Goal: Book appointment/travel/reservation

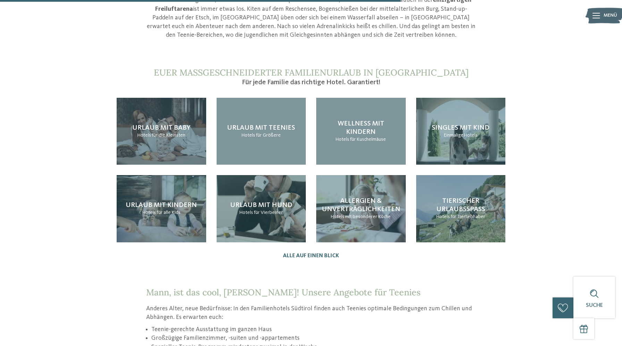
scroll to position [697, 0]
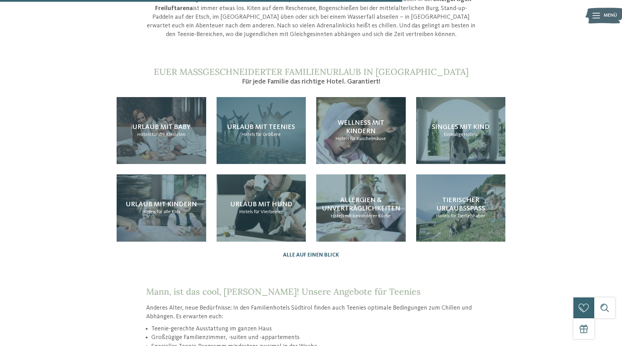
click at [254, 124] on span "Urlaub mit Teenies" at bounding box center [261, 127] width 68 height 7
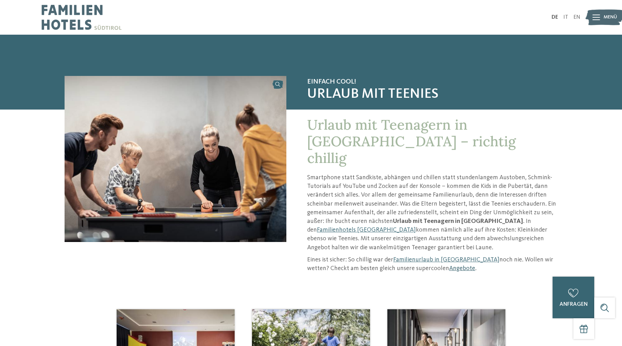
click at [449, 265] on link "Angebote" at bounding box center [462, 268] width 26 height 6
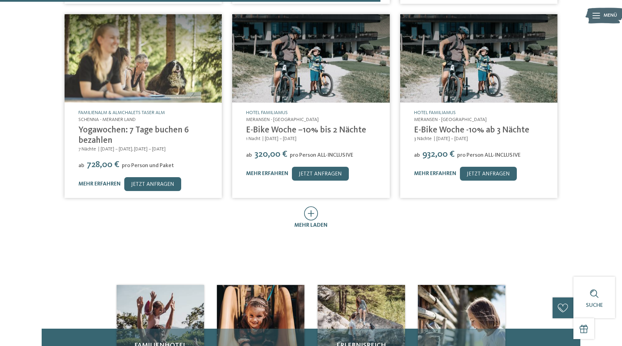
scroll to position [376, 0]
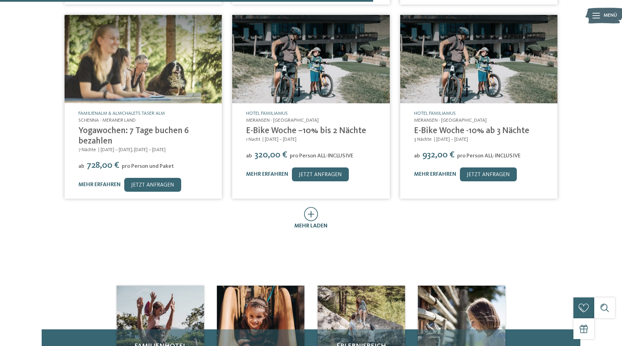
click at [310, 207] on icon at bounding box center [311, 214] width 14 height 14
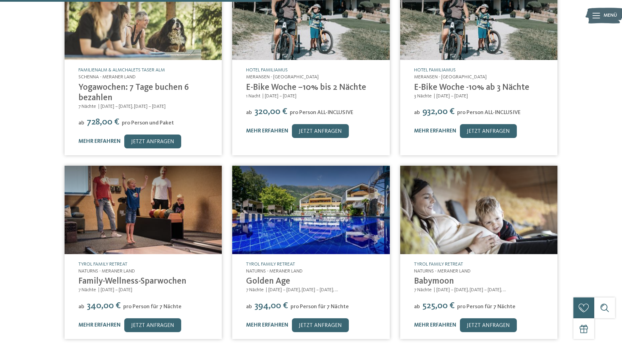
scroll to position [422, 0]
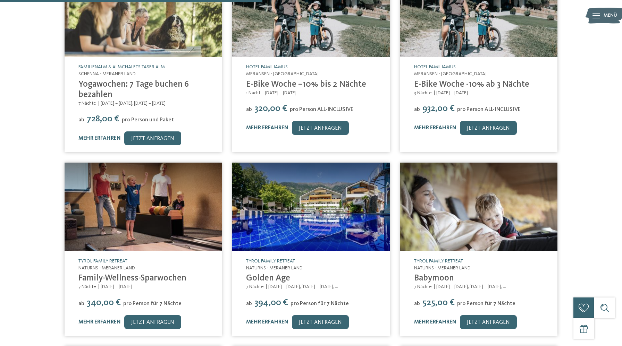
click at [296, 216] on img at bounding box center [310, 207] width 157 height 88
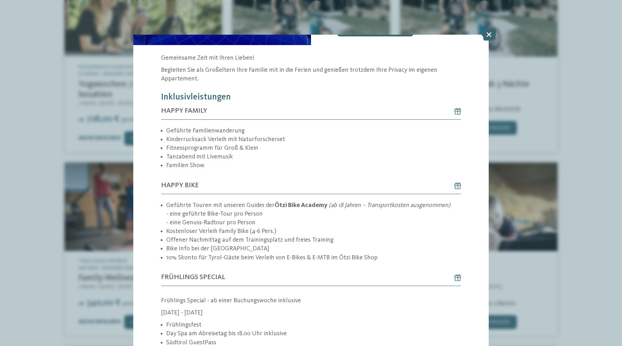
scroll to position [125, 0]
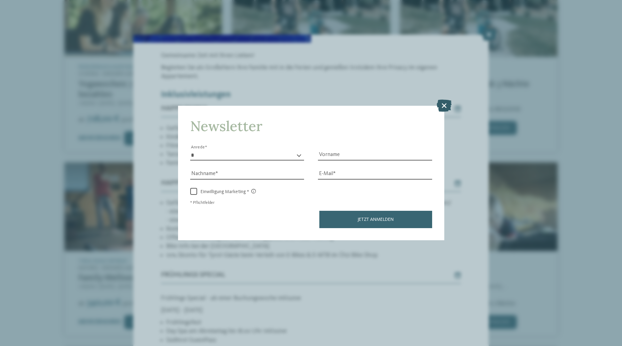
click at [444, 106] on icon at bounding box center [443, 105] width 15 height 12
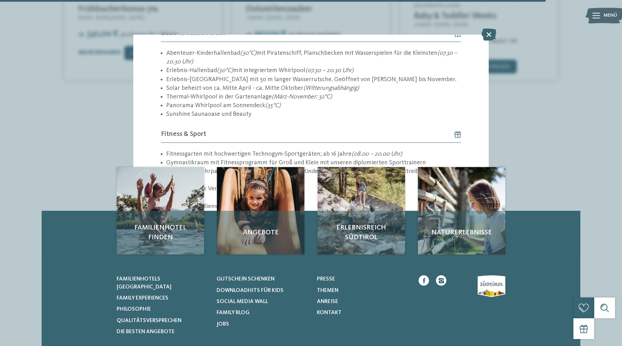
scroll to position [881, 0]
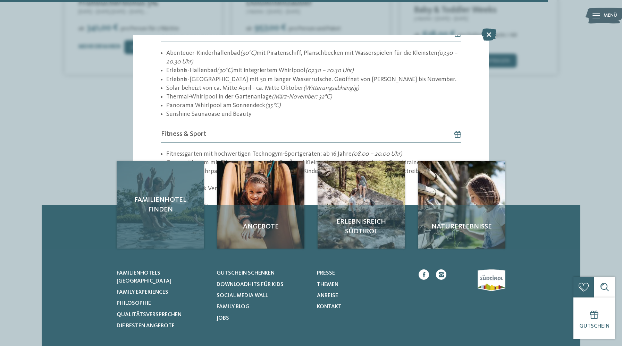
click at [164, 200] on div "Familienhotel finden" at bounding box center [160, 204] width 87 height 87
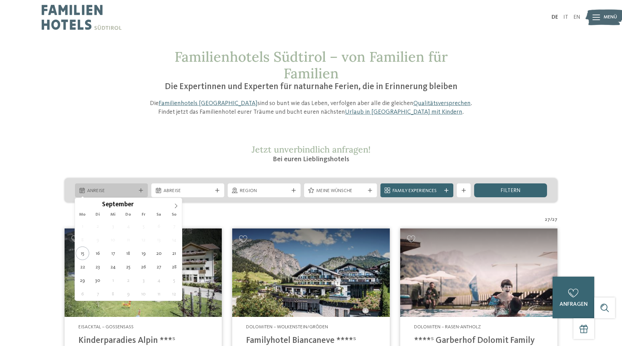
click at [140, 191] on icon at bounding box center [141, 190] width 4 height 4
click at [174, 205] on icon at bounding box center [175, 206] width 5 height 5
type input "****"
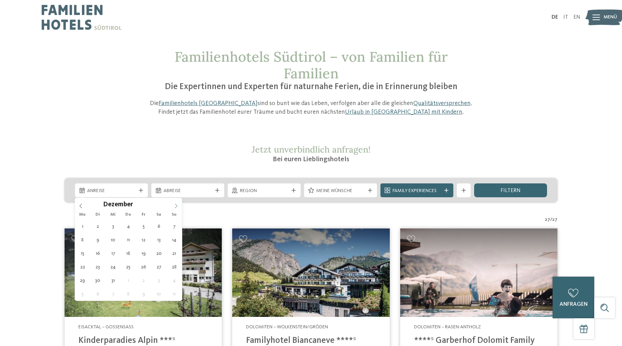
click at [174, 205] on icon at bounding box center [175, 206] width 5 height 5
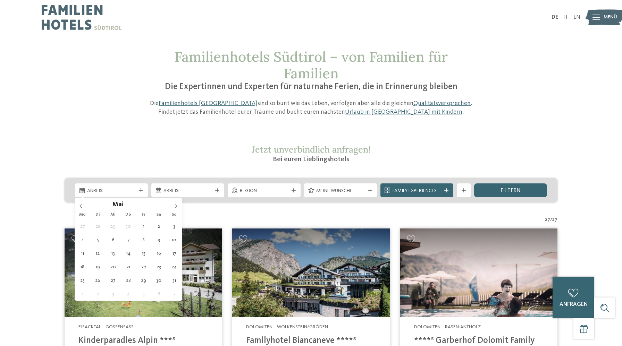
click at [174, 205] on icon at bounding box center [175, 206] width 5 height 5
type div "11.07.2026"
type input "****"
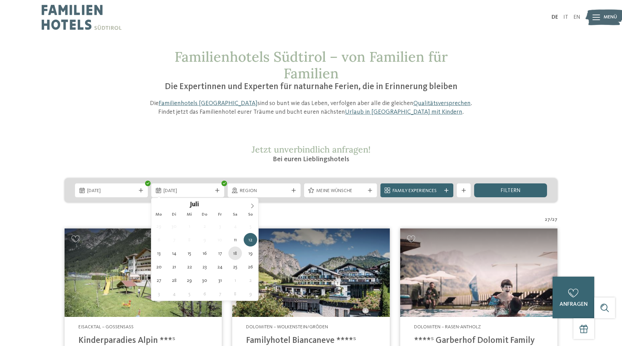
type div "18.07.2026"
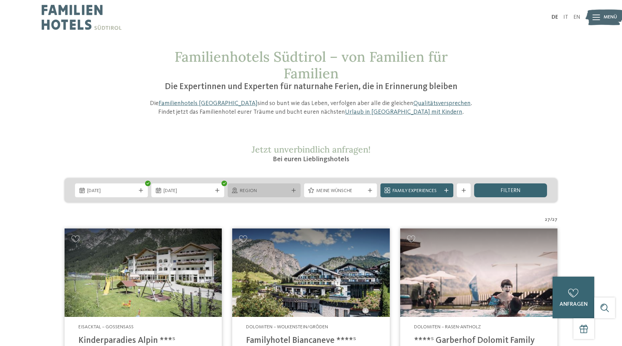
click at [290, 191] on div "Region" at bounding box center [264, 191] width 52 height 8
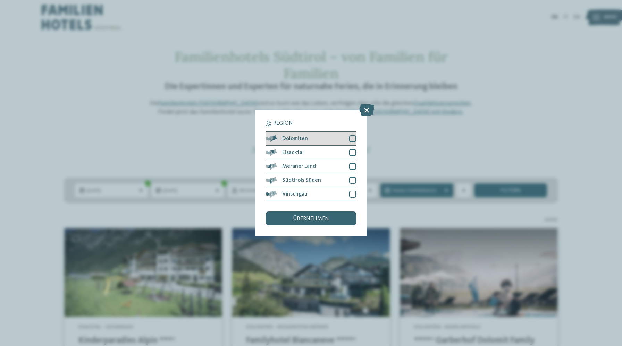
click at [354, 140] on div at bounding box center [352, 138] width 7 height 7
click at [351, 152] on div at bounding box center [352, 152] width 7 height 7
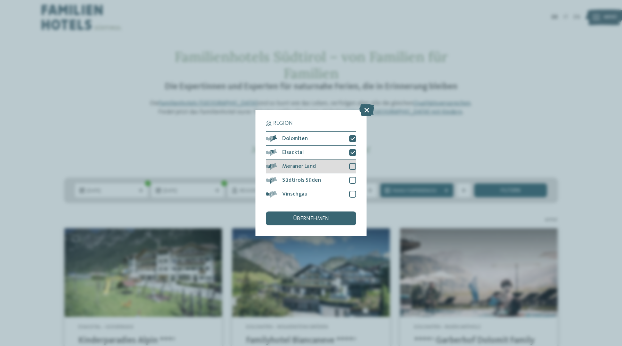
click at [351, 166] on div at bounding box center [352, 166] width 7 height 7
click at [350, 179] on div at bounding box center [352, 180] width 7 height 7
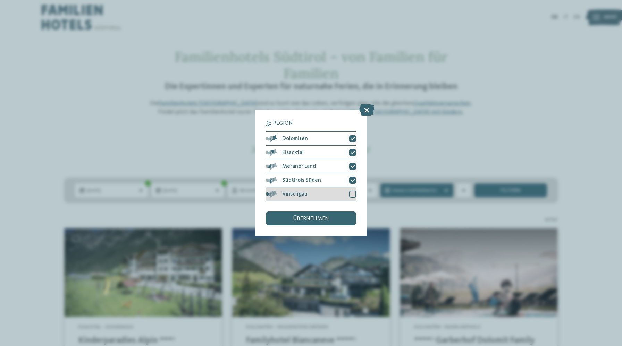
click at [352, 193] on div at bounding box center [352, 194] width 7 height 7
click at [323, 219] on span "übernehmen" at bounding box center [311, 219] width 36 height 6
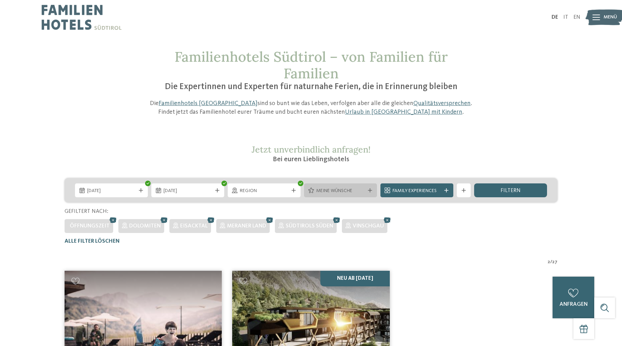
click at [370, 191] on icon at bounding box center [370, 190] width 4 height 4
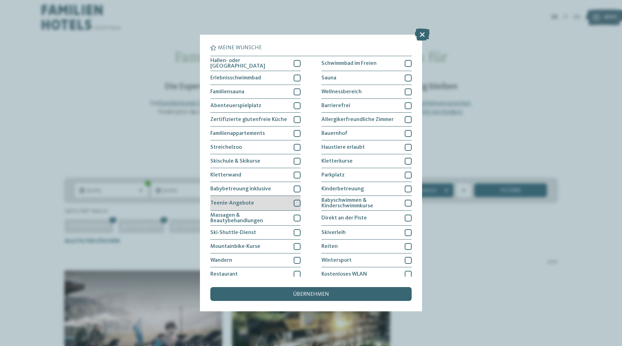
click at [297, 203] on div at bounding box center [296, 203] width 7 height 7
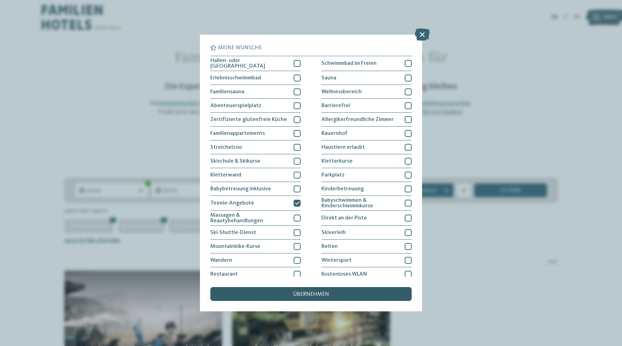
click at [311, 293] on span "übernehmen" at bounding box center [311, 295] width 36 height 6
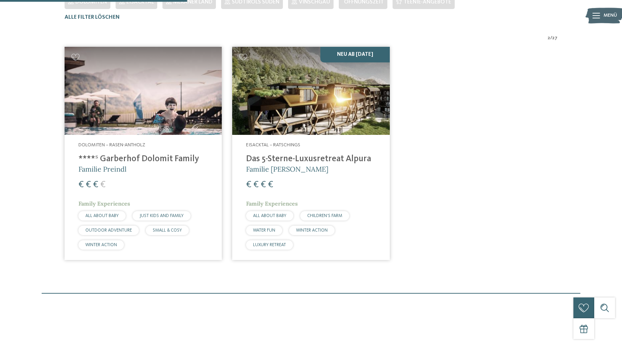
scroll to position [227, 0]
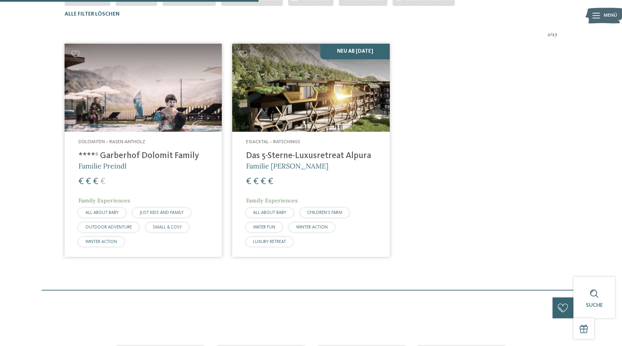
click at [154, 158] on h4 "****ˢ Garberhof Dolomit Family" at bounding box center [142, 156] width 129 height 10
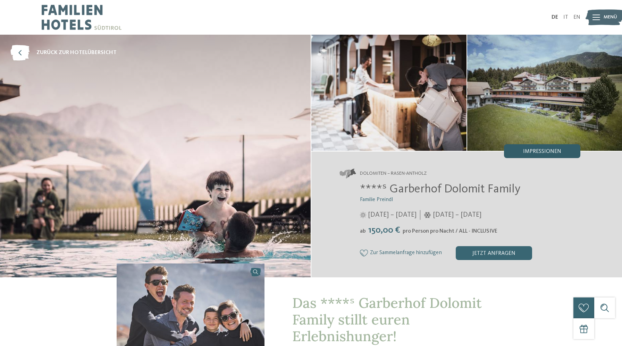
click at [526, 152] on span "Impressionen" at bounding box center [542, 152] width 38 height 6
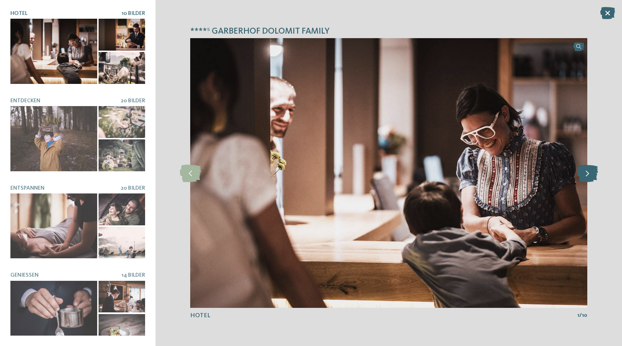
click at [590, 177] on icon at bounding box center [587, 172] width 21 height 17
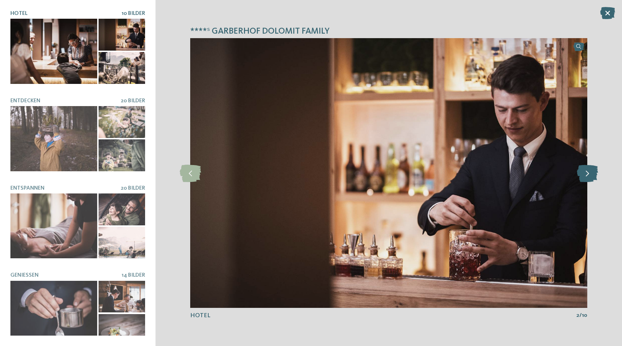
click at [590, 177] on icon at bounding box center [587, 172] width 21 height 17
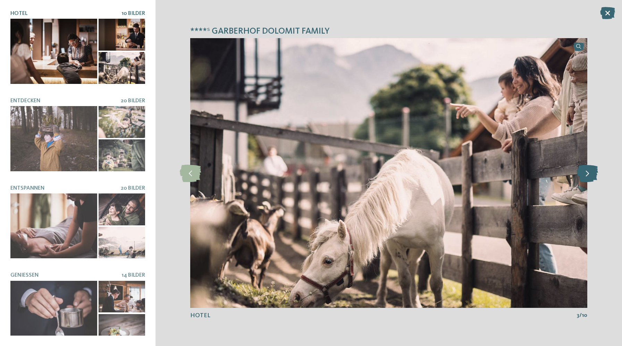
click at [590, 177] on icon at bounding box center [587, 172] width 21 height 17
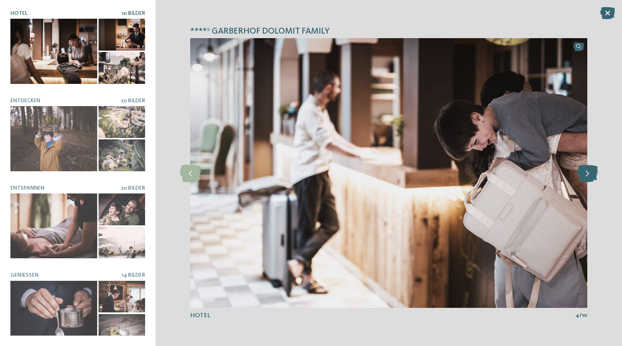
click at [590, 177] on icon at bounding box center [587, 172] width 21 height 17
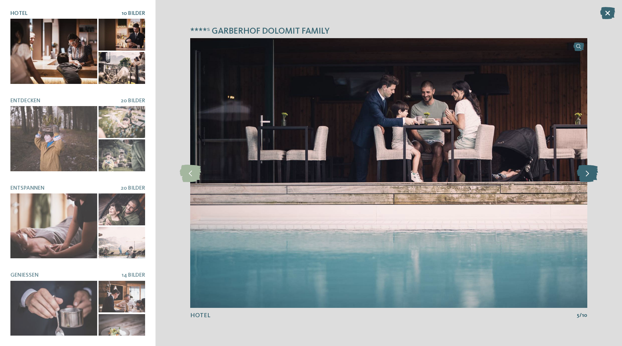
click at [590, 177] on icon at bounding box center [587, 172] width 21 height 17
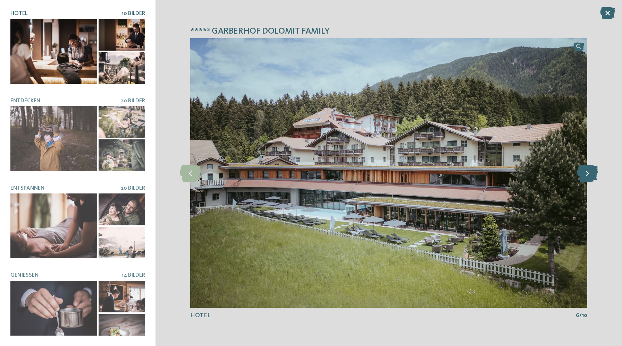
click at [590, 177] on icon at bounding box center [587, 172] width 21 height 17
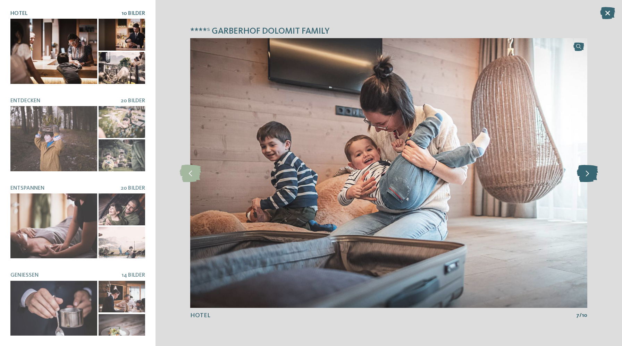
click at [590, 177] on icon at bounding box center [587, 172] width 21 height 17
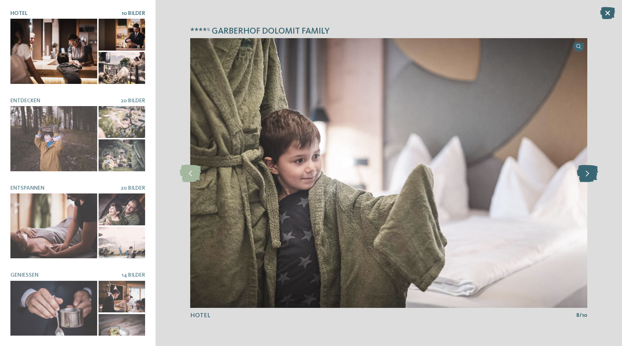
click at [590, 177] on icon at bounding box center [587, 172] width 21 height 17
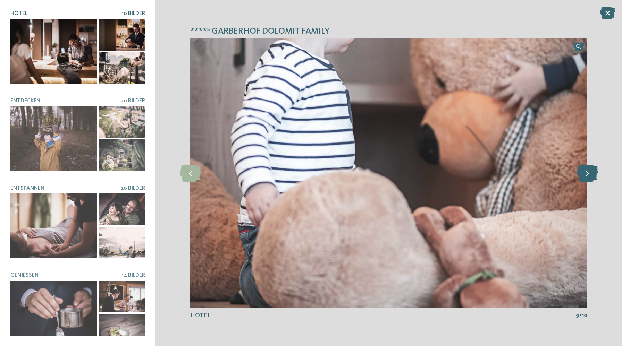
click at [590, 177] on icon at bounding box center [587, 172] width 21 height 17
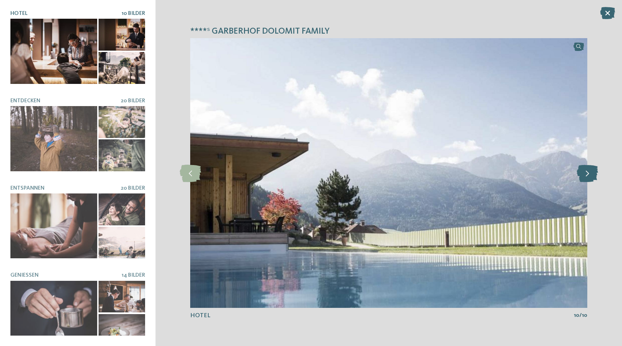
click at [590, 177] on icon at bounding box center [587, 172] width 21 height 17
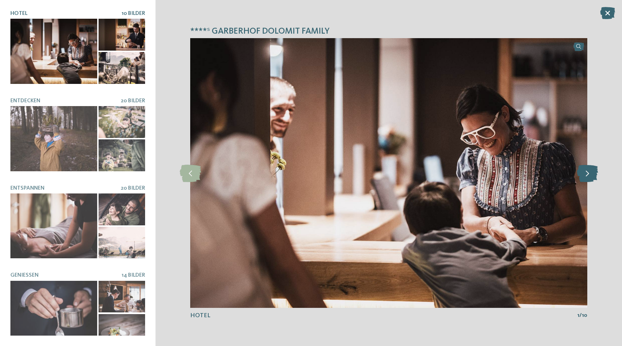
click at [590, 177] on icon at bounding box center [587, 172] width 21 height 17
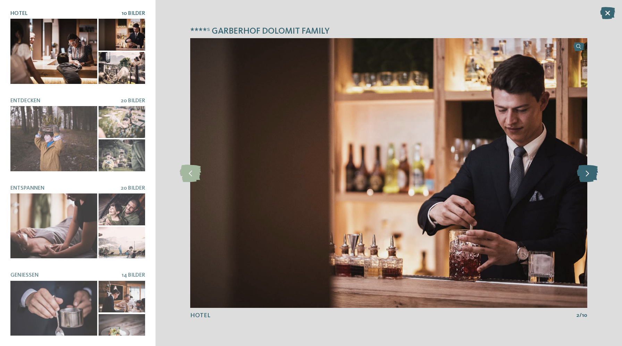
click at [590, 177] on icon at bounding box center [587, 172] width 21 height 17
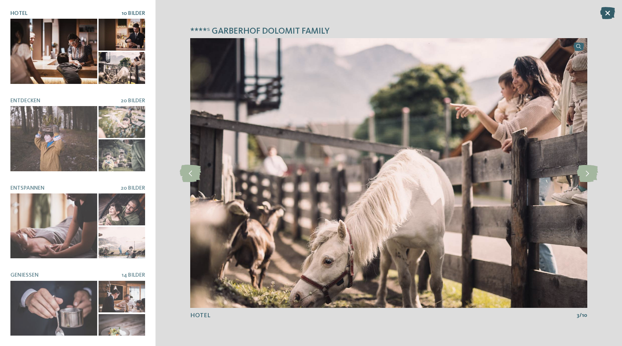
click at [607, 17] on icon at bounding box center [607, 13] width 15 height 12
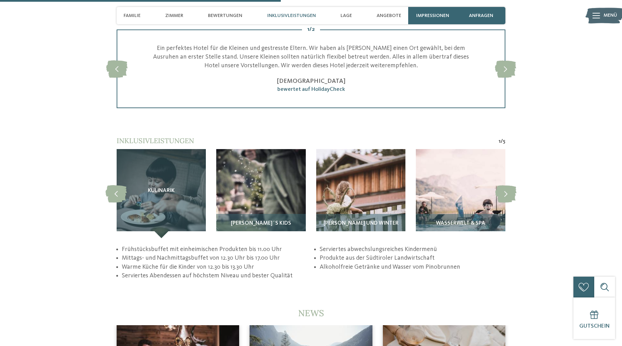
scroll to position [1274, 0]
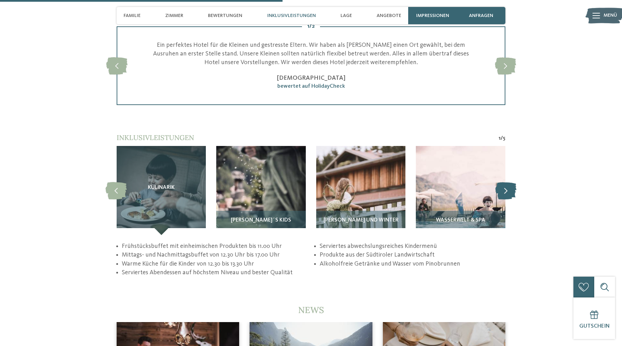
click at [505, 182] on icon at bounding box center [505, 190] width 21 height 17
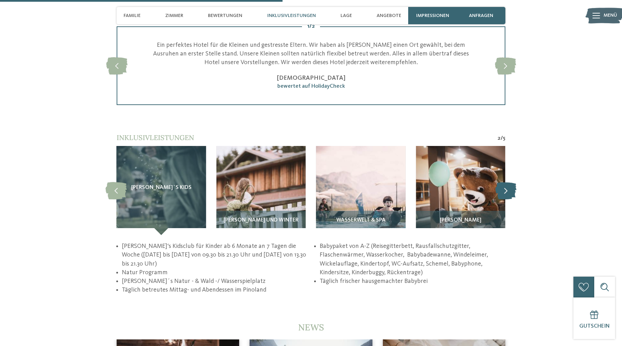
click at [505, 182] on icon at bounding box center [505, 190] width 21 height 17
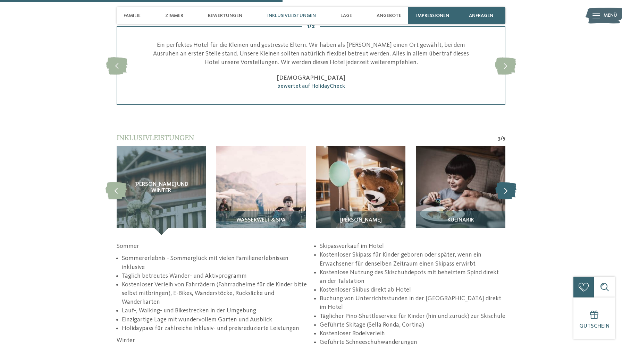
click at [505, 182] on icon at bounding box center [505, 190] width 21 height 17
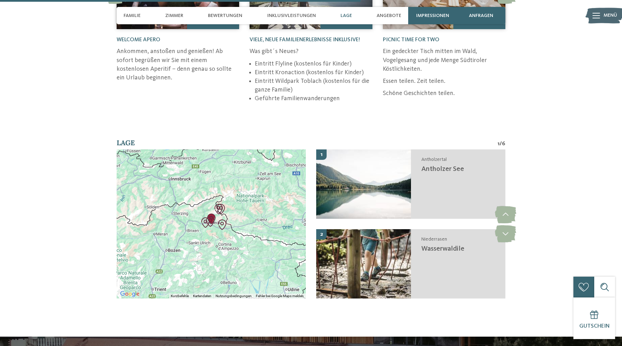
scroll to position [1633, 0]
